Goal: Information Seeking & Learning: Learn about a topic

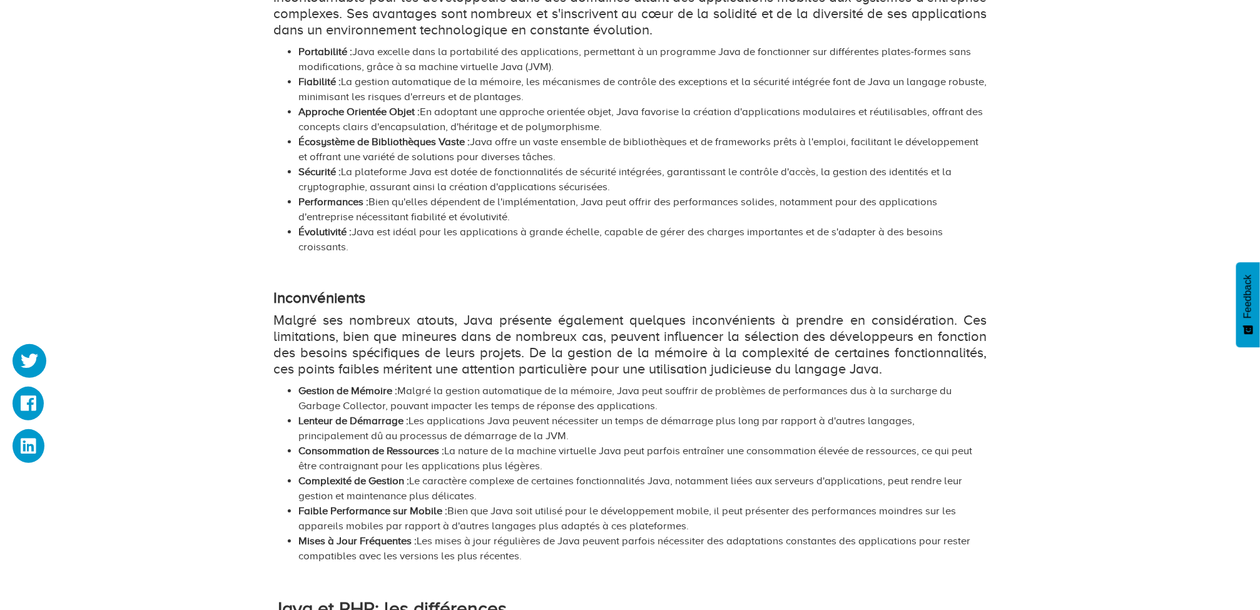
scroll to position [1877, 0]
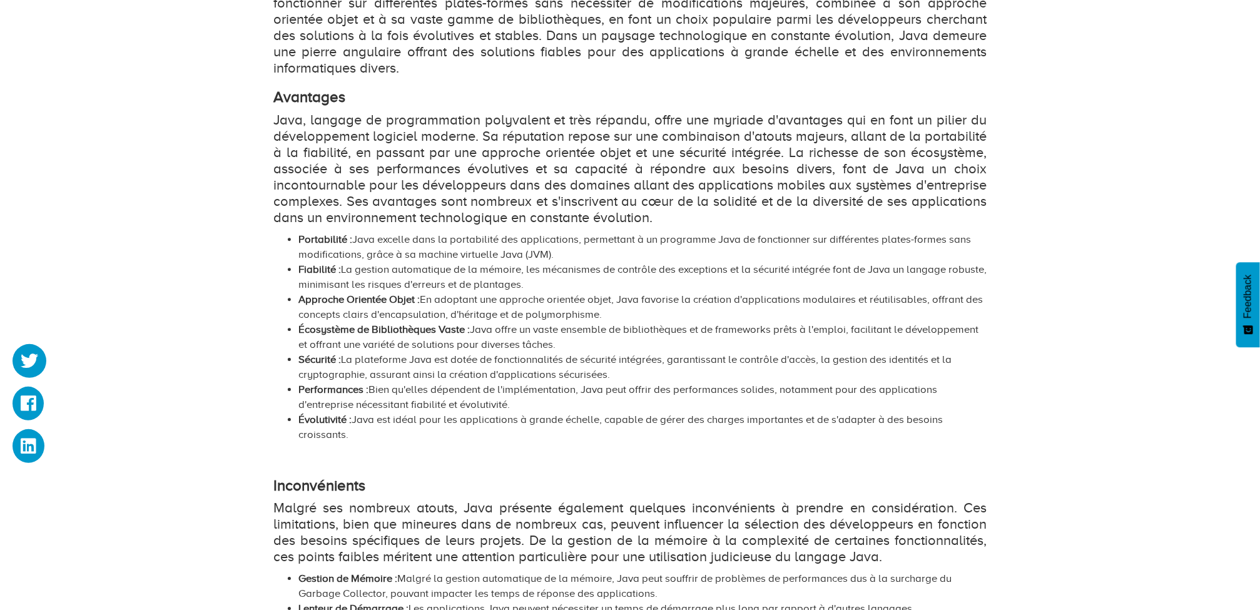
drag, startPoint x: 520, startPoint y: 251, endPoint x: 340, endPoint y: 246, distance: 180.2
click at [340, 262] on li "Fiabilité : La gestion automatique de la mémoire, les mécanismes de contrôle de…" at bounding box center [642, 277] width 688 height 30
copy li "La gestion automatique de la mémoire, les mécanismes de contrôle des exceptions…"
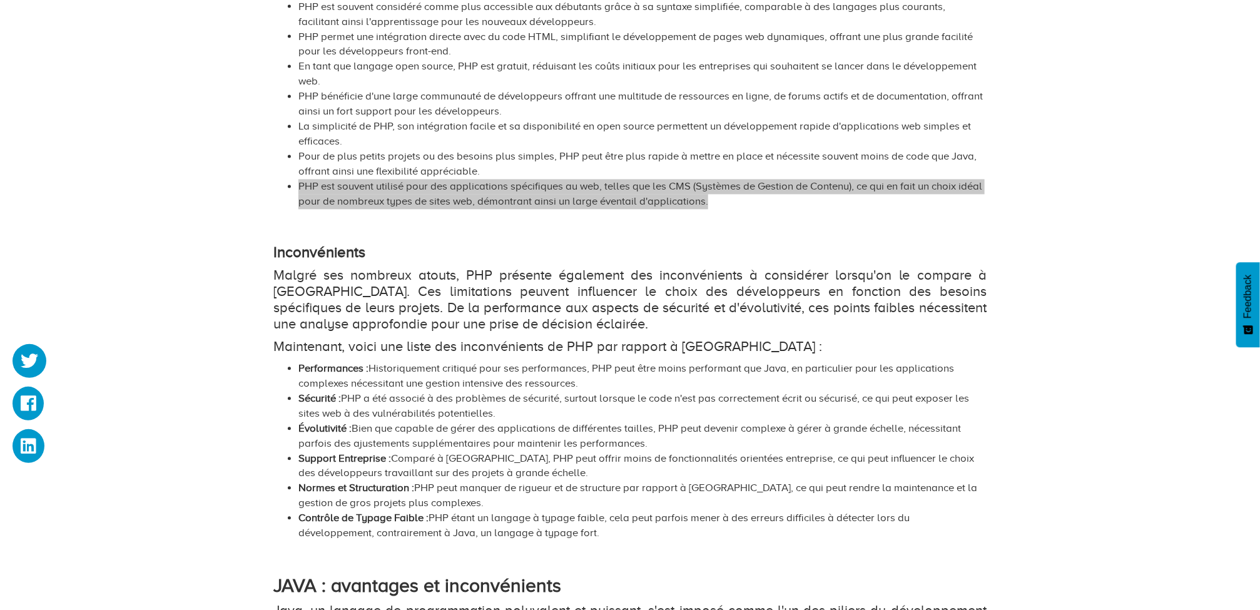
scroll to position [938, 0]
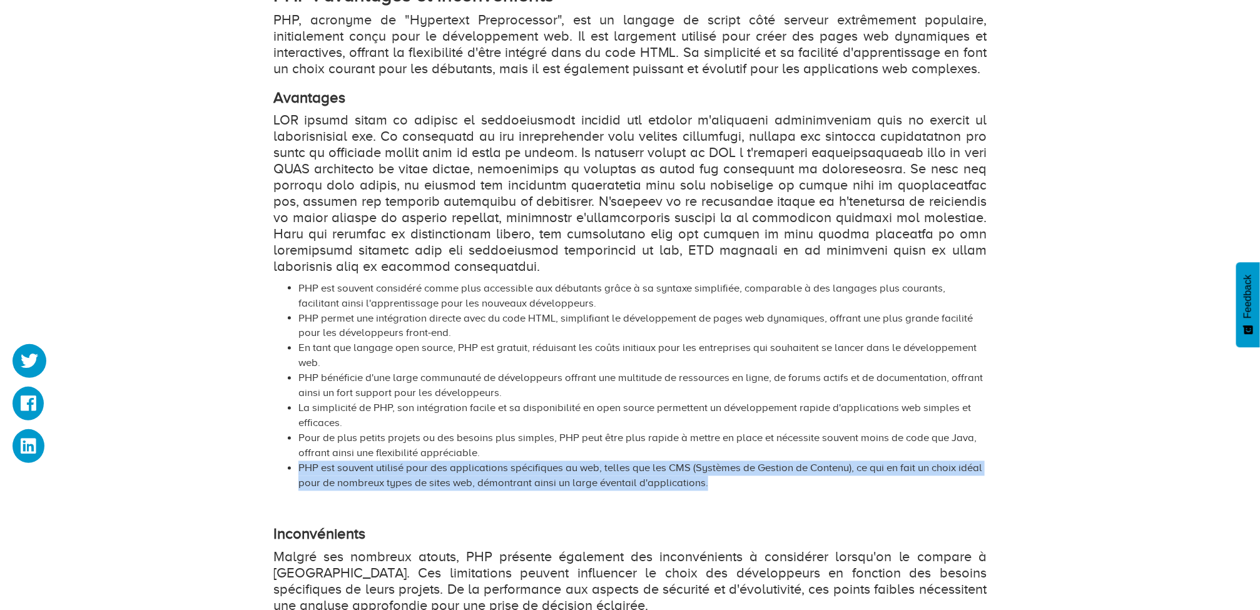
drag, startPoint x: 678, startPoint y: 459, endPoint x: 287, endPoint y: 439, distance: 391.5
click at [298, 461] on li "PHP est souvent utilisé pour des applications spécifiques au web, telles que le…" at bounding box center [642, 476] width 688 height 30
copy li "PHP est souvent utilisé pour des applications spécifiques au web, telles que le…"
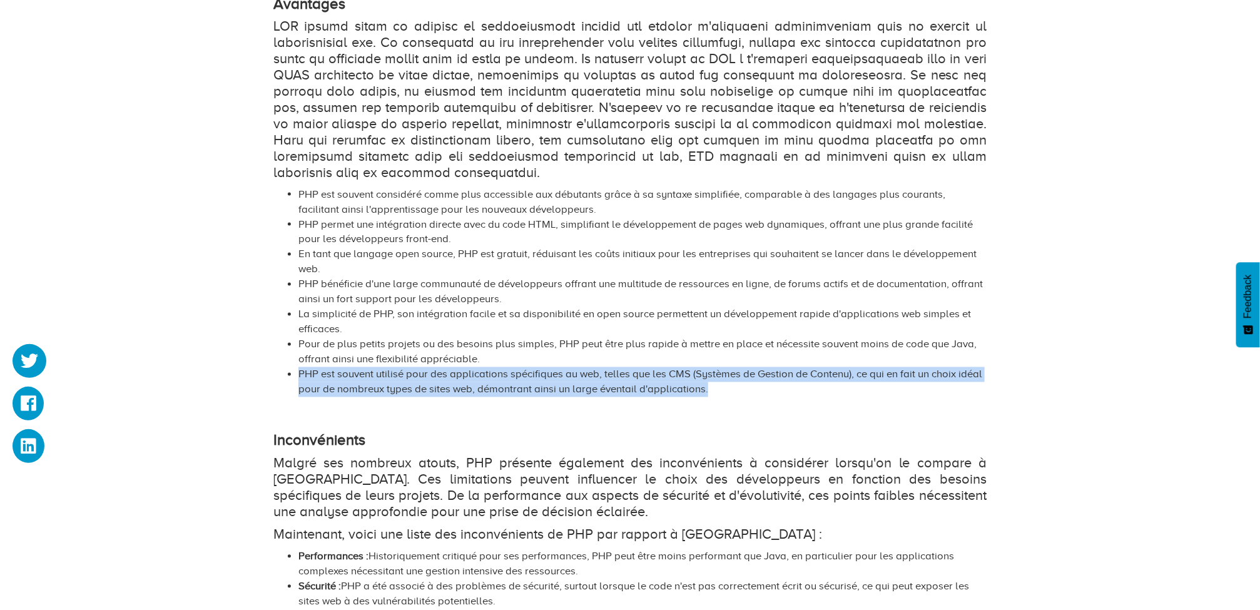
scroll to position [1220, 0]
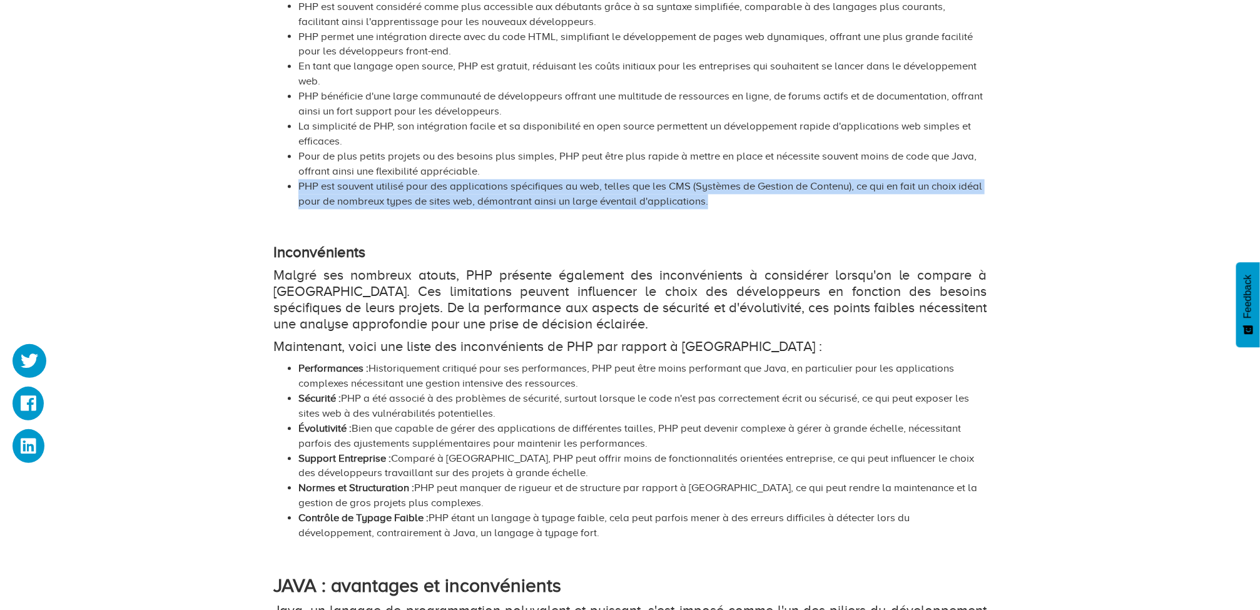
drag, startPoint x: 479, startPoint y: 381, endPoint x: 343, endPoint y: 366, distance: 136.6
click at [343, 392] on li "Sécurité : PHP a été associé à des problèmes de sécurité, surtout lorsque le co…" at bounding box center [642, 407] width 688 height 30
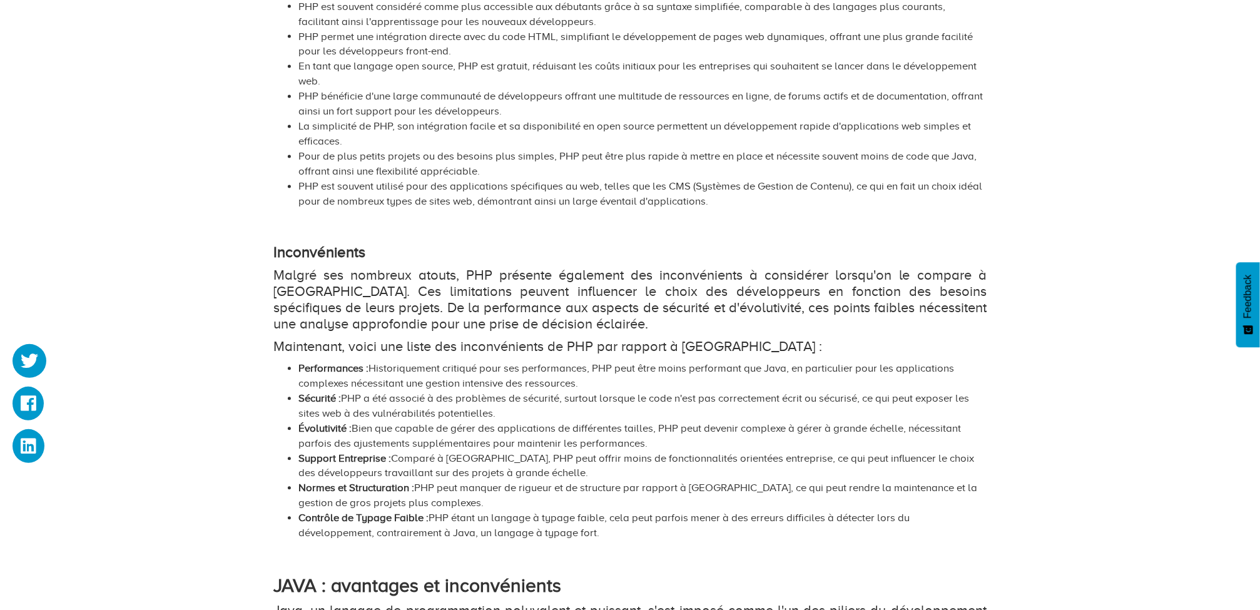
drag, startPoint x: 343, startPoint y: 366, endPoint x: 457, endPoint y: 462, distance: 148.7
click at [457, 481] on li "Normes et Structuration : PHP peut manquer de rigueur et de structure par rappo…" at bounding box center [642, 496] width 688 height 30
drag, startPoint x: 520, startPoint y: 503, endPoint x: 293, endPoint y: 490, distance: 228.1
click at [293, 490] on ul "Performances : Historiquement critiqué pour ses performances, PHP peut être moi…" at bounding box center [629, 452] width 713 height 180
copy li "Contrôle de Typage Faible : PHP étant un langage à typage faible, cela peut par…"
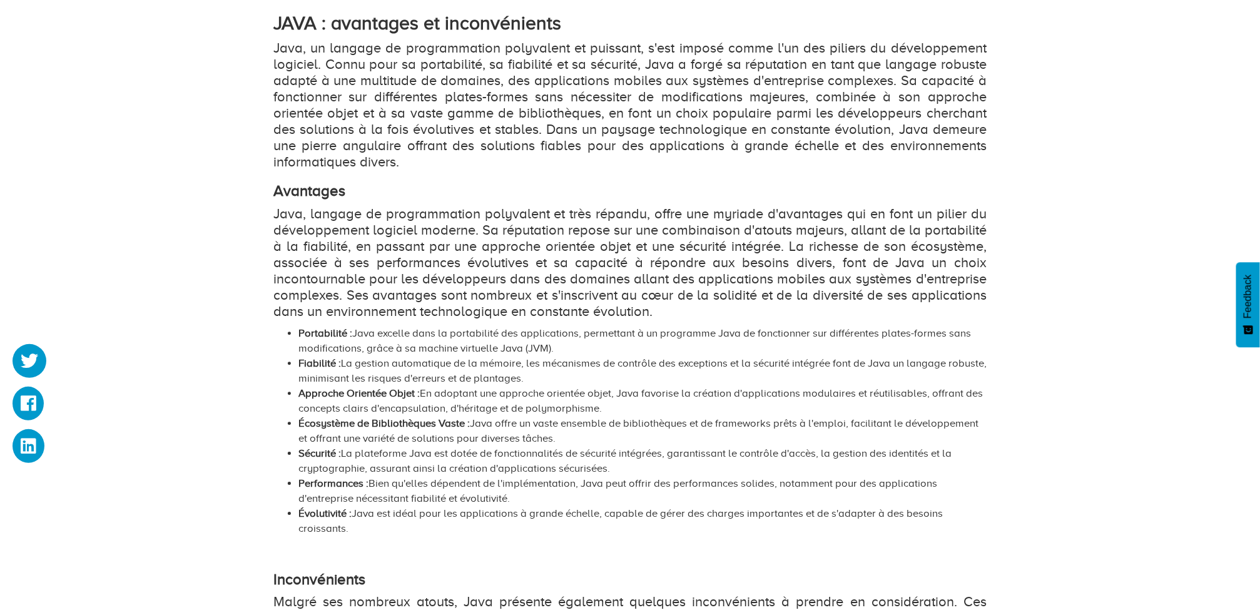
scroll to position [2064, 0]
